Goal: Complete application form

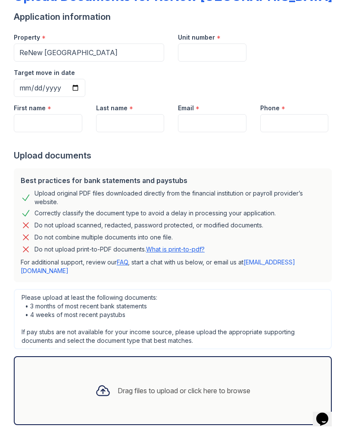
scroll to position [61, 0]
click at [105, 319] on icon at bounding box center [103, 392] width 16 height 16
click at [125, 319] on div "Drag files to upload or click here to browse" at bounding box center [184, 391] width 133 height 10
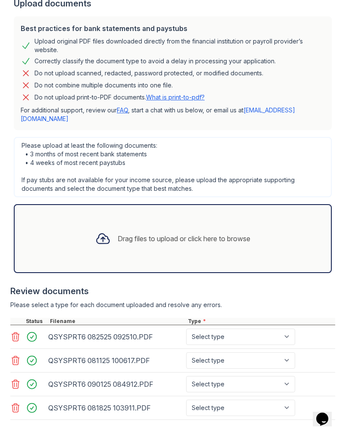
scroll to position [213, 0]
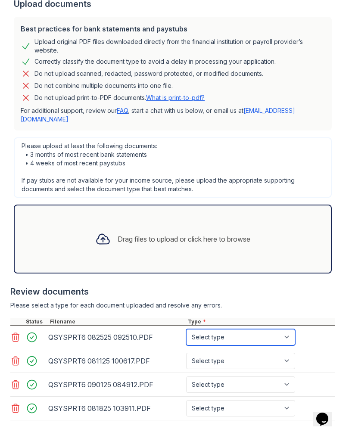
click at [207, 319] on select "Select type Paystub Bank Statement Offer Letter Tax Documents Benefit Award Let…" at bounding box center [240, 337] width 109 height 16
select select "paystub"
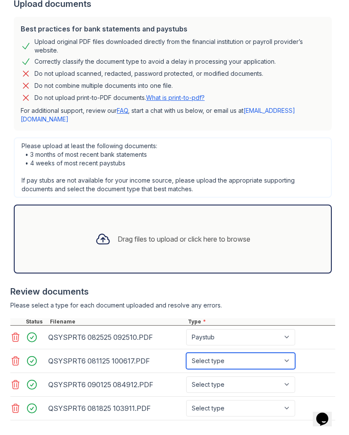
click at [200, 319] on select "Select type Paystub Bank Statement Offer Letter Tax Documents Benefit Award Let…" at bounding box center [240, 361] width 109 height 16
select select "paystub"
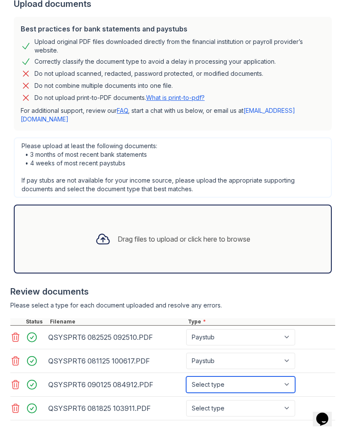
click at [200, 319] on select "Select type Paystub Bank Statement Offer Letter Tax Documents Benefit Award Let…" at bounding box center [240, 385] width 109 height 16
select select "paystub"
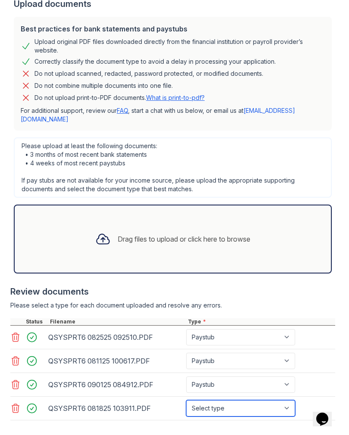
click at [206, 319] on select "Select type Paystub Bank Statement Offer Letter Tax Documents Benefit Award Let…" at bounding box center [240, 409] width 109 height 16
select select "paystub"
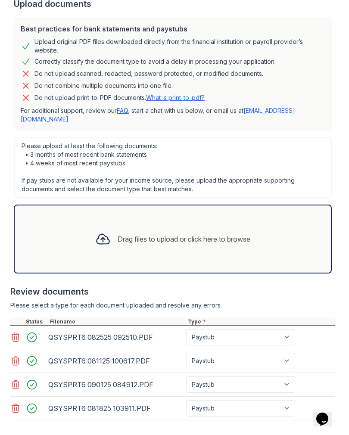
click at [64, 205] on div "Drag files to upload or click here to browse" at bounding box center [173, 239] width 318 height 69
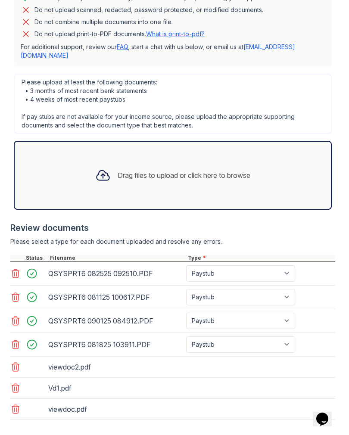
scroll to position [277, 0]
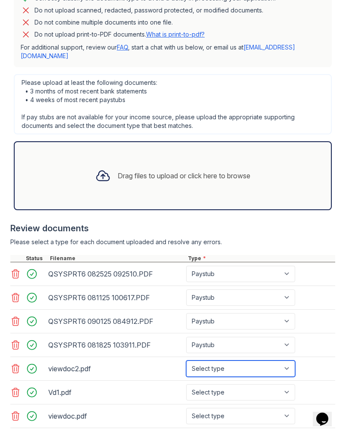
click at [285, 319] on select "Select type Paystub Bank Statement Offer Letter Tax Documents Benefit Award Let…" at bounding box center [240, 369] width 109 height 16
select select "bank_statement"
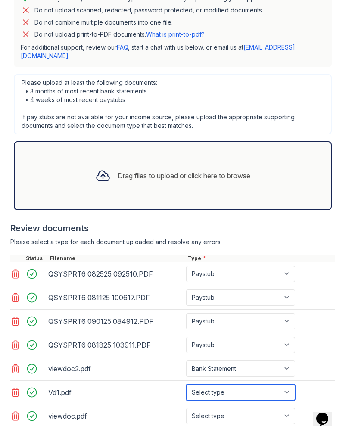
click at [275, 319] on select "Select type Paystub Bank Statement Offer Letter Tax Documents Benefit Award Let…" at bounding box center [240, 393] width 109 height 16
select select "bank_statement"
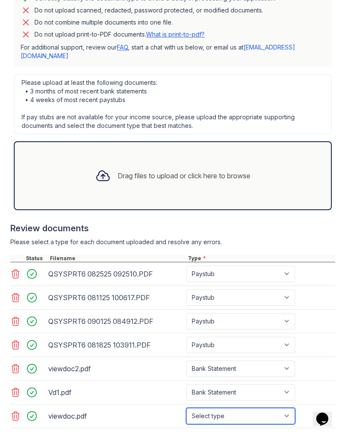
click at [261, 319] on select "Select type Paystub Bank Statement Offer Letter Tax Documents Benefit Award Let…" at bounding box center [240, 416] width 109 height 16
select select "bank_statement"
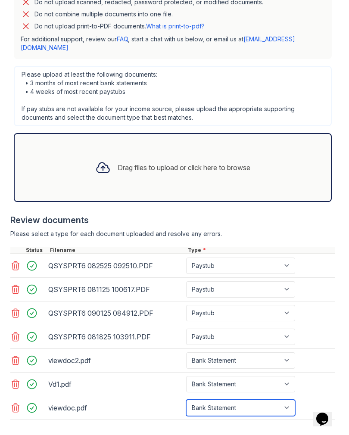
scroll to position [285, 0]
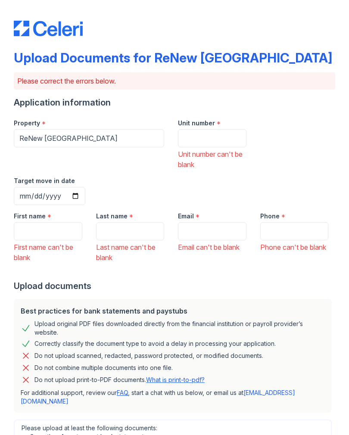
scroll to position [0, 0]
click at [192, 138] on input "Unit number" at bounding box center [212, 138] width 69 height 18
type input "11"
click at [22, 222] on input "First name" at bounding box center [48, 231] width 69 height 18
type input "Alnajm"
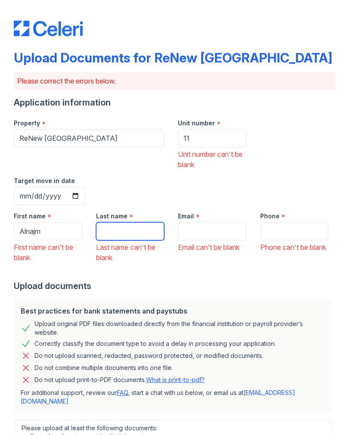
click at [106, 222] on input "Last name" at bounding box center [130, 231] width 69 height 18
type input "[DEMOGRAPHIC_DATA]"
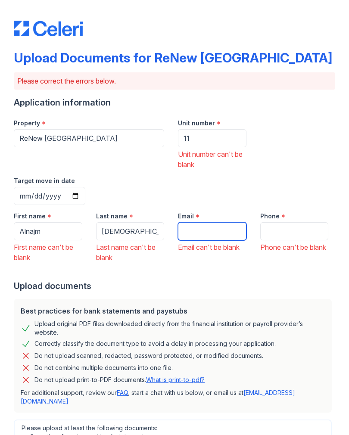
click at [190, 222] on input "Email" at bounding box center [212, 231] width 69 height 18
type input "s"
type input "[EMAIL_ADDRESS][DOMAIN_NAME]"
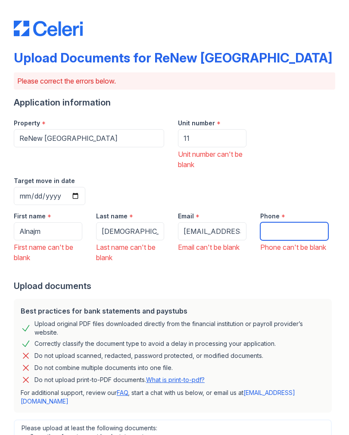
click at [312, 222] on input "Phone" at bounding box center [294, 231] width 69 height 18
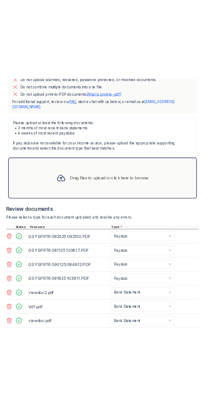
scroll to position [354, 0]
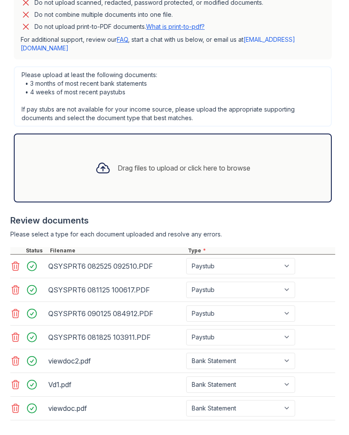
type input "2193142799"
